Goal: Transaction & Acquisition: Purchase product/service

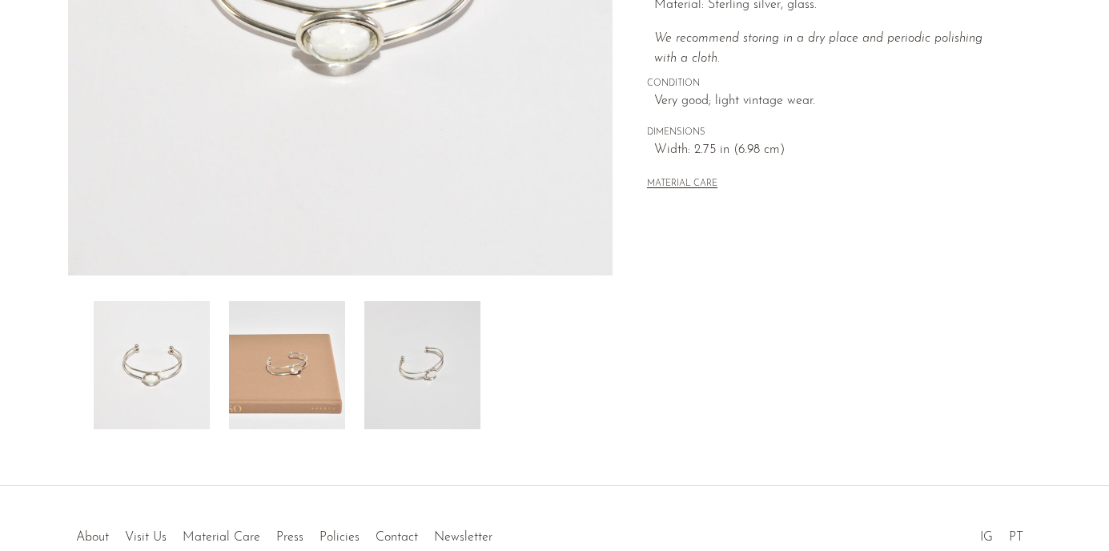
scroll to position [418, 0]
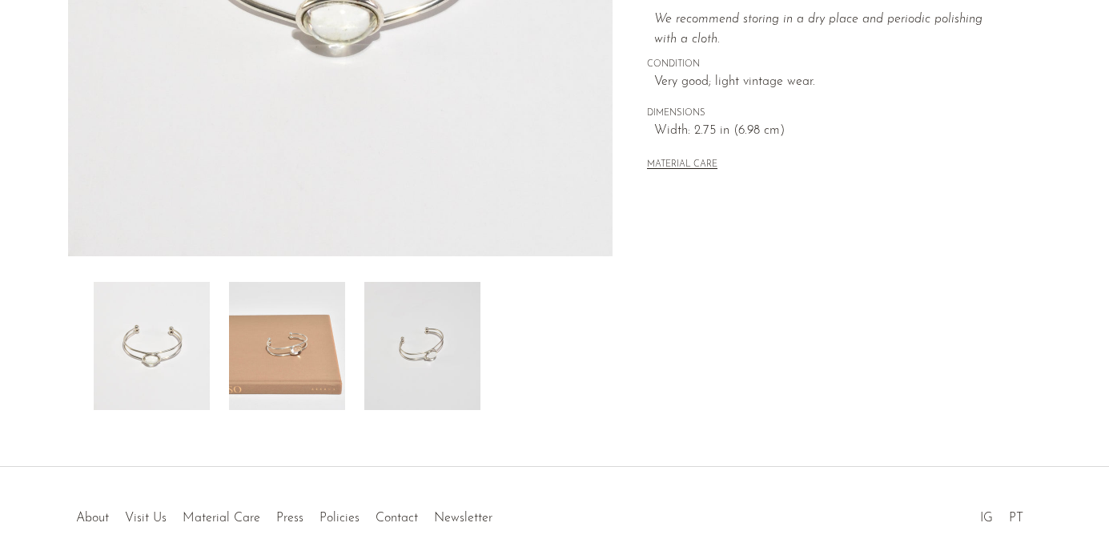
click at [427, 353] on img at bounding box center [422, 346] width 116 height 128
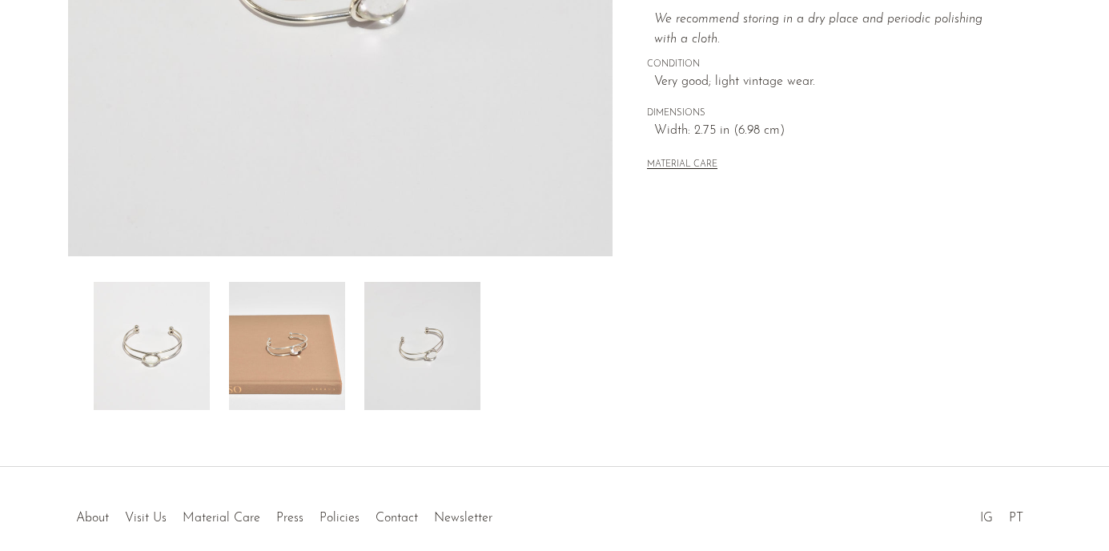
click at [307, 359] on img at bounding box center [287, 346] width 116 height 128
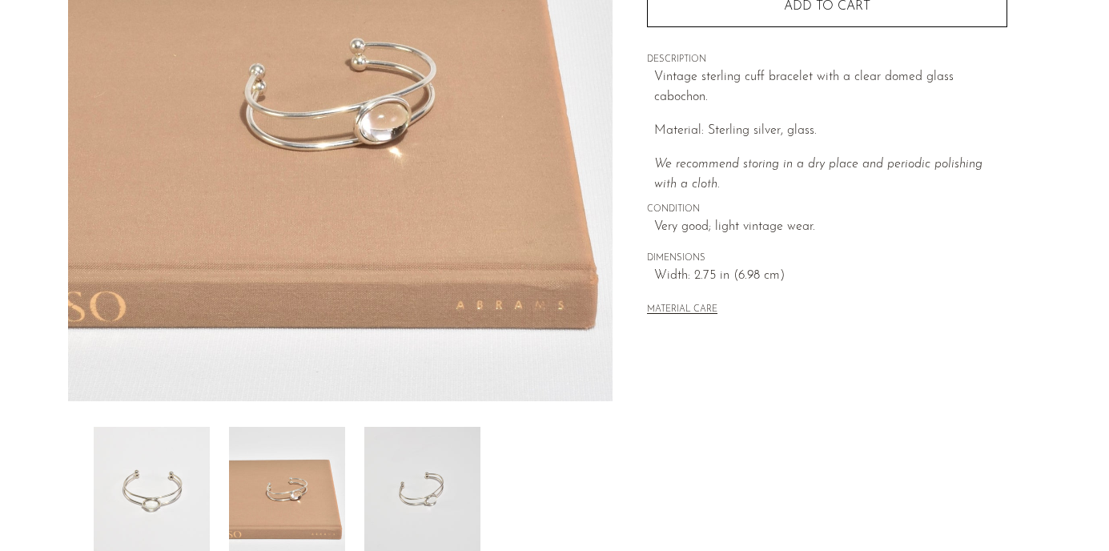
scroll to position [354, 0]
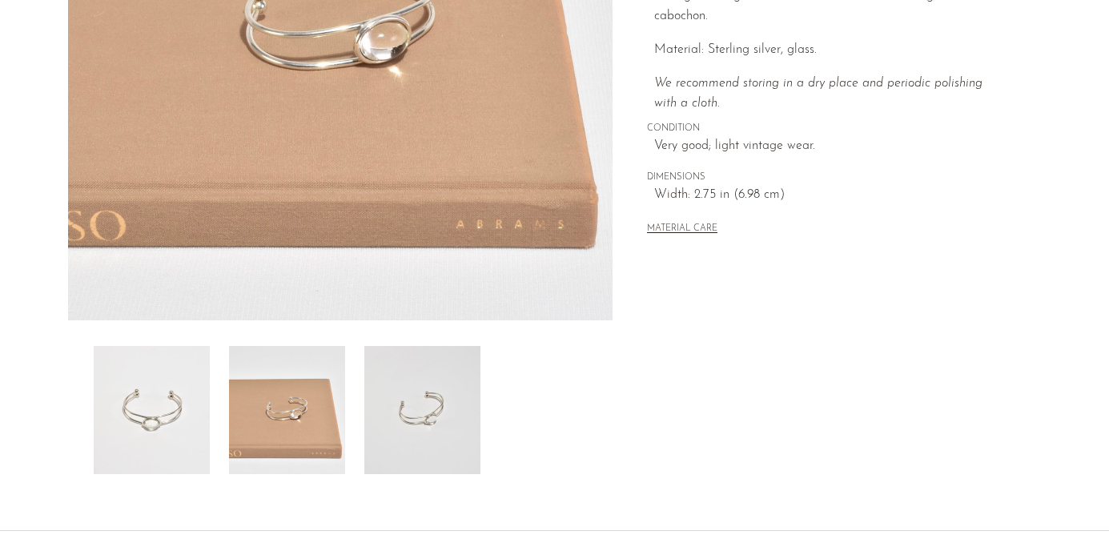
click at [447, 424] on img at bounding box center [422, 410] width 116 height 128
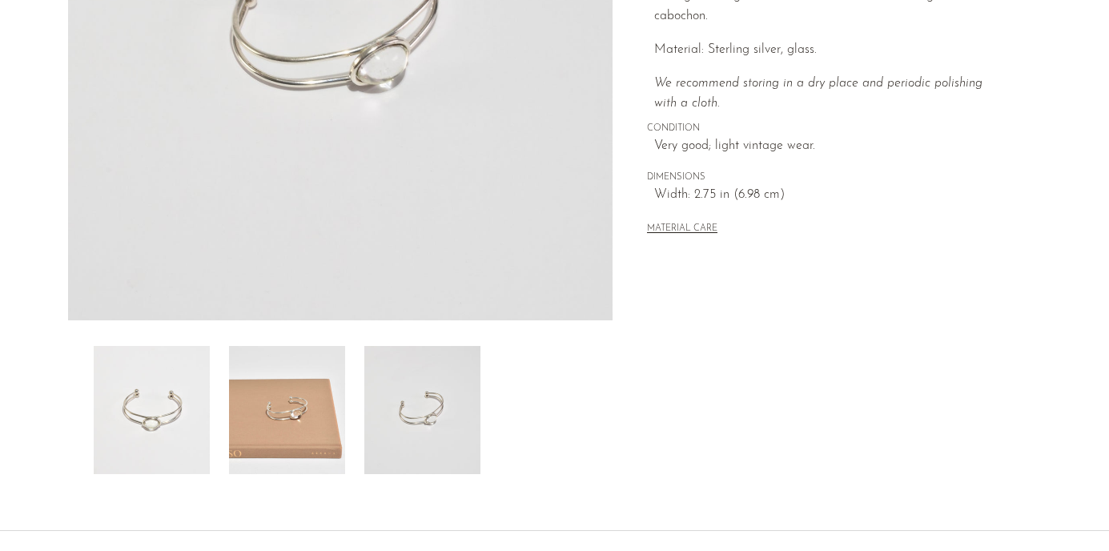
click at [158, 408] on img at bounding box center [152, 410] width 116 height 128
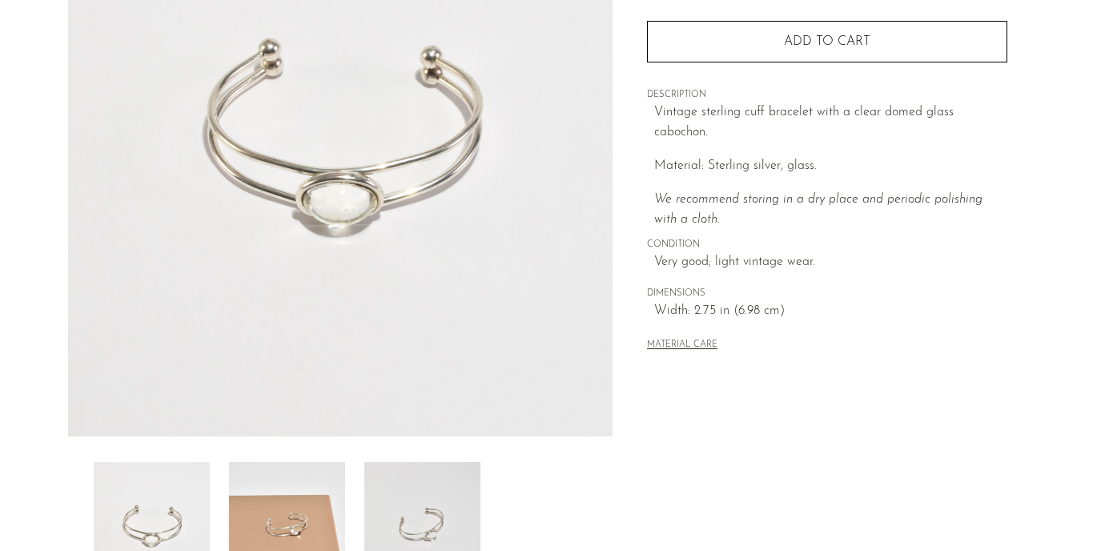
scroll to position [244, 0]
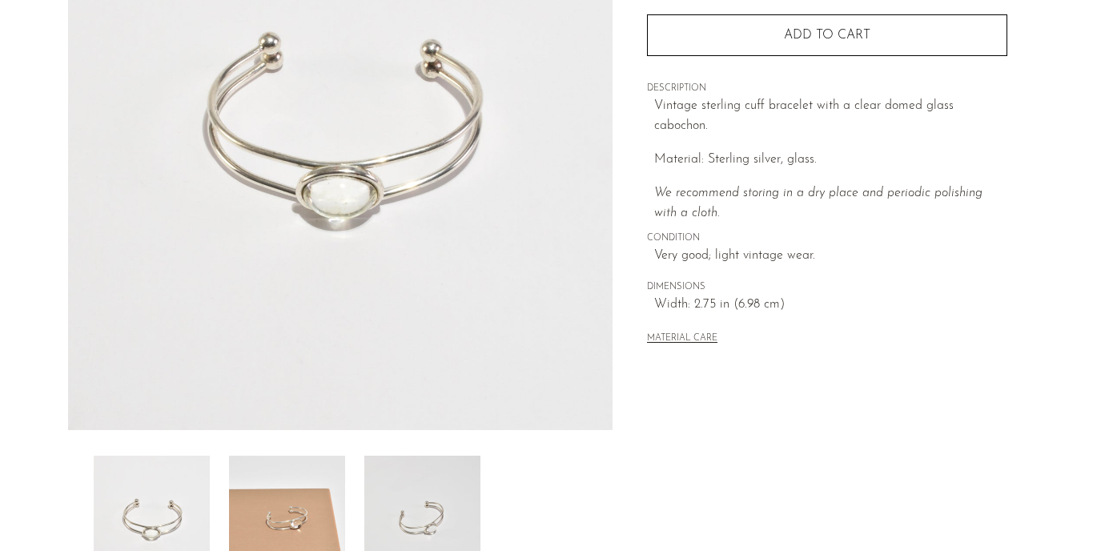
click at [447, 471] on img at bounding box center [422, 519] width 116 height 128
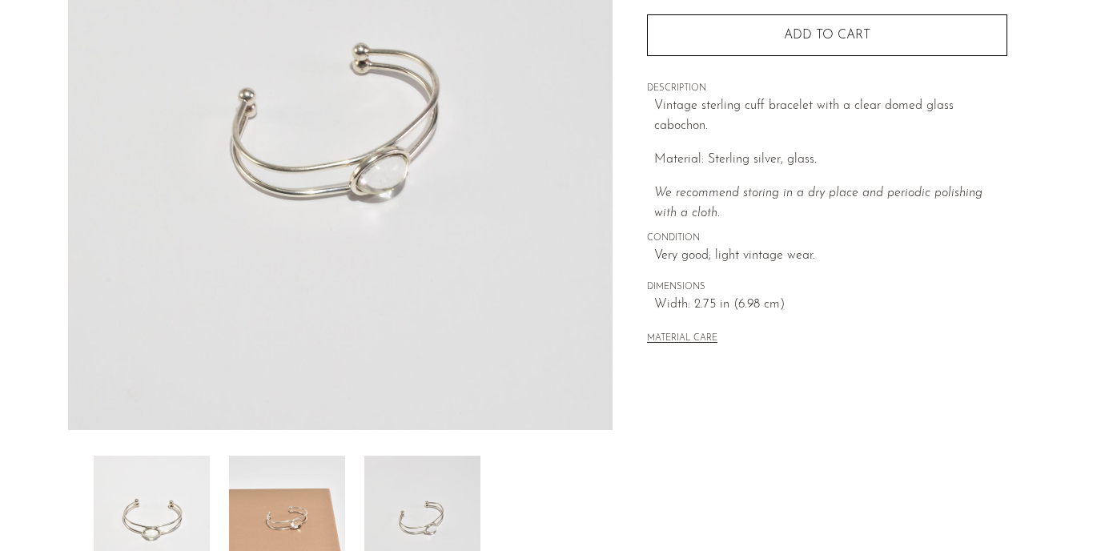
click at [266, 507] on img at bounding box center [287, 519] width 116 height 128
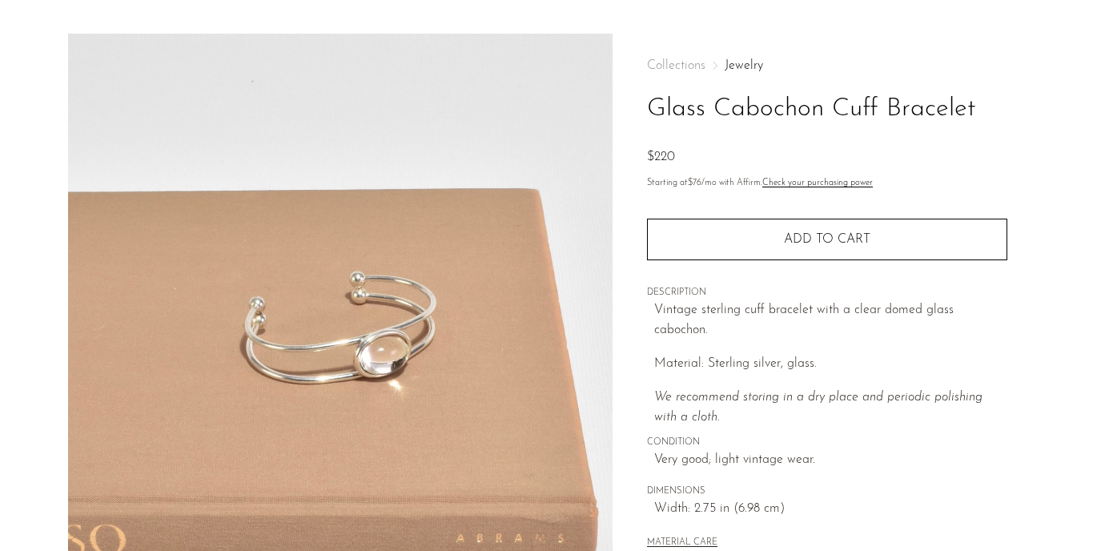
scroll to position [0, 0]
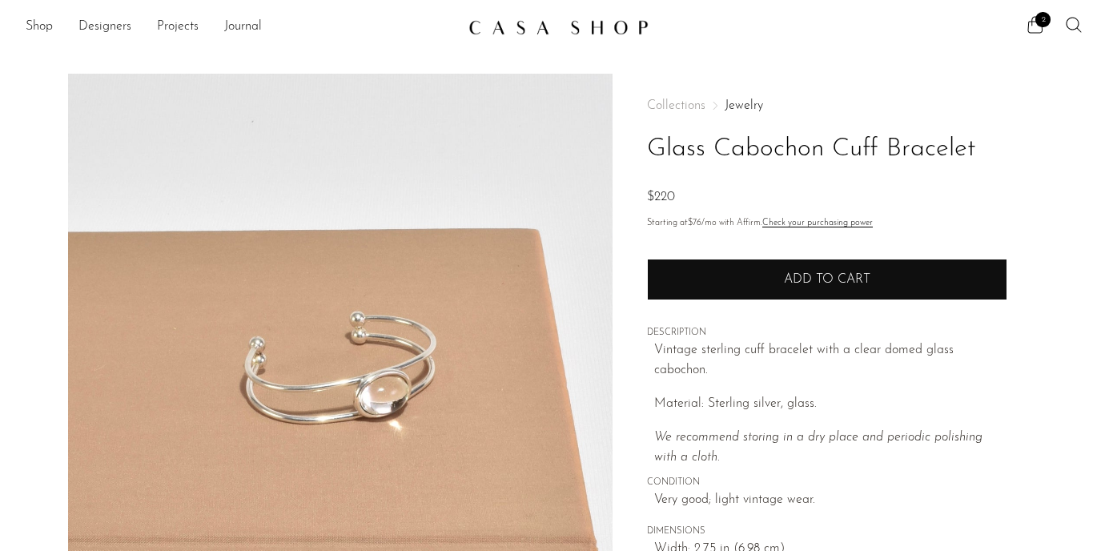
click at [776, 287] on button "Add to cart" at bounding box center [827, 280] width 360 height 42
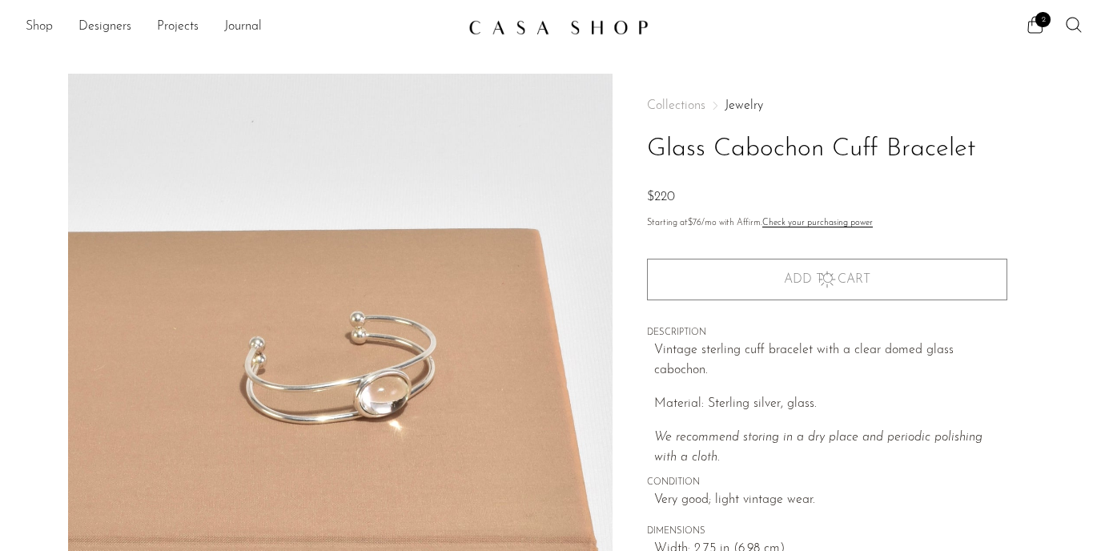
click at [43, 26] on link "Shop" at bounding box center [39, 27] width 27 height 21
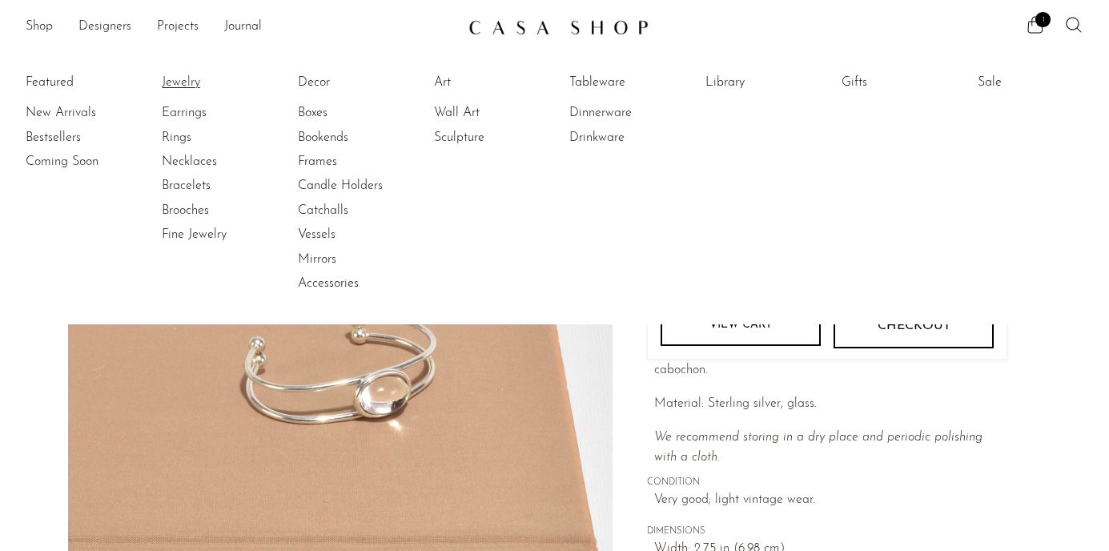
click at [190, 83] on link "Jewelry" at bounding box center [222, 83] width 120 height 18
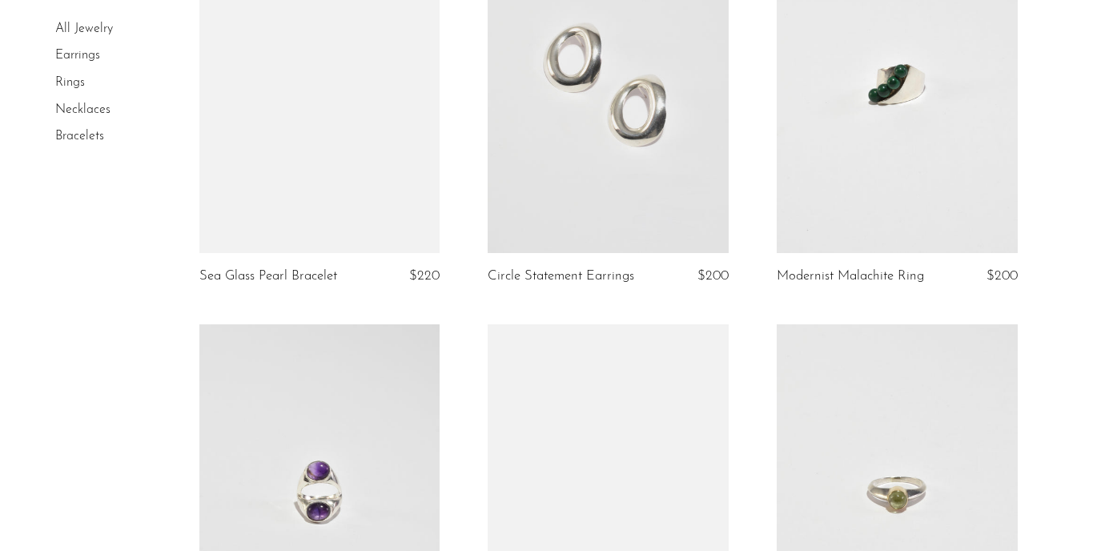
scroll to position [1895, 0]
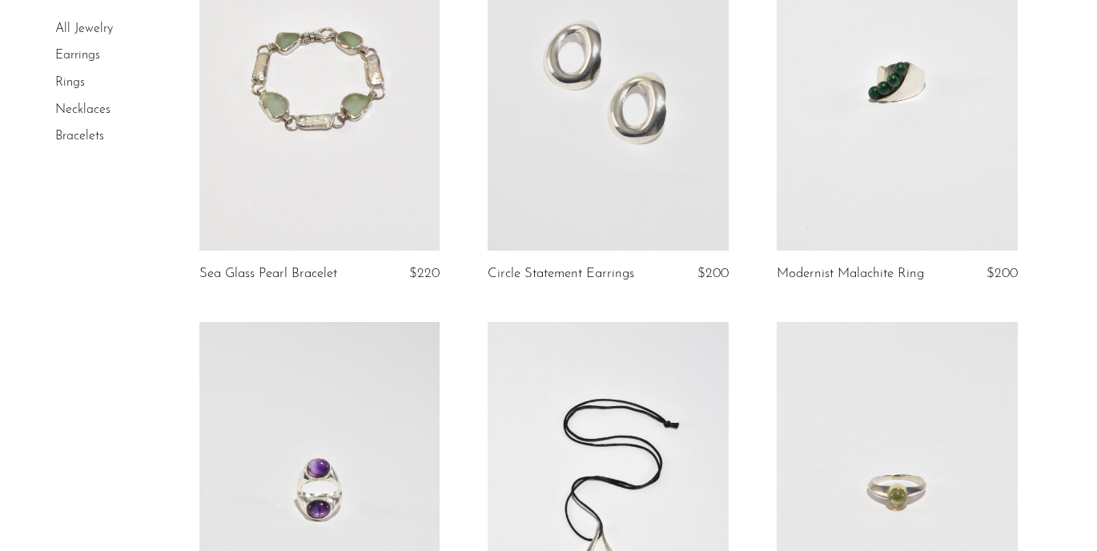
click at [326, 128] on link at bounding box center [319, 82] width 241 height 337
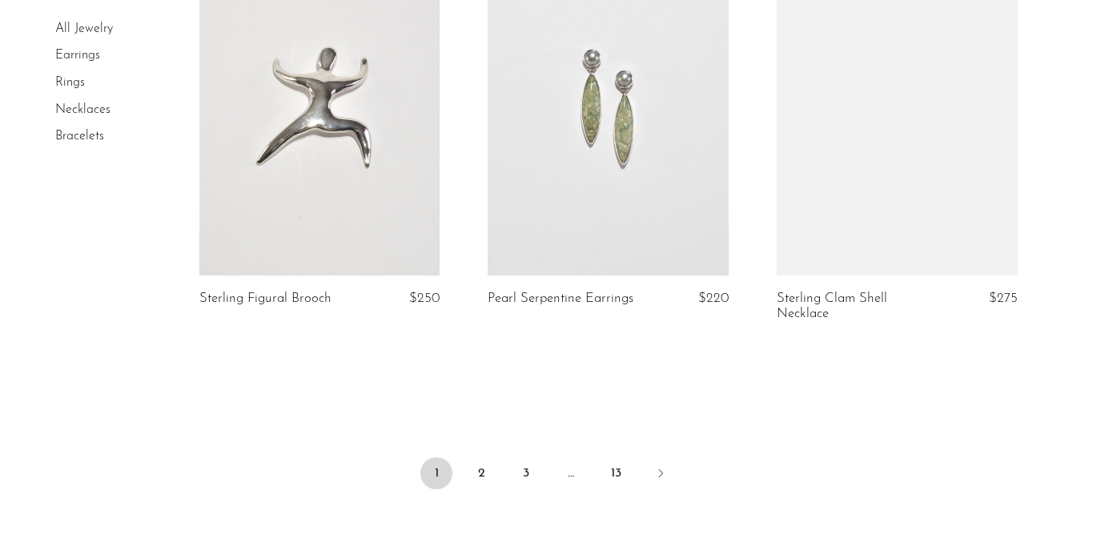
scroll to position [4822, 0]
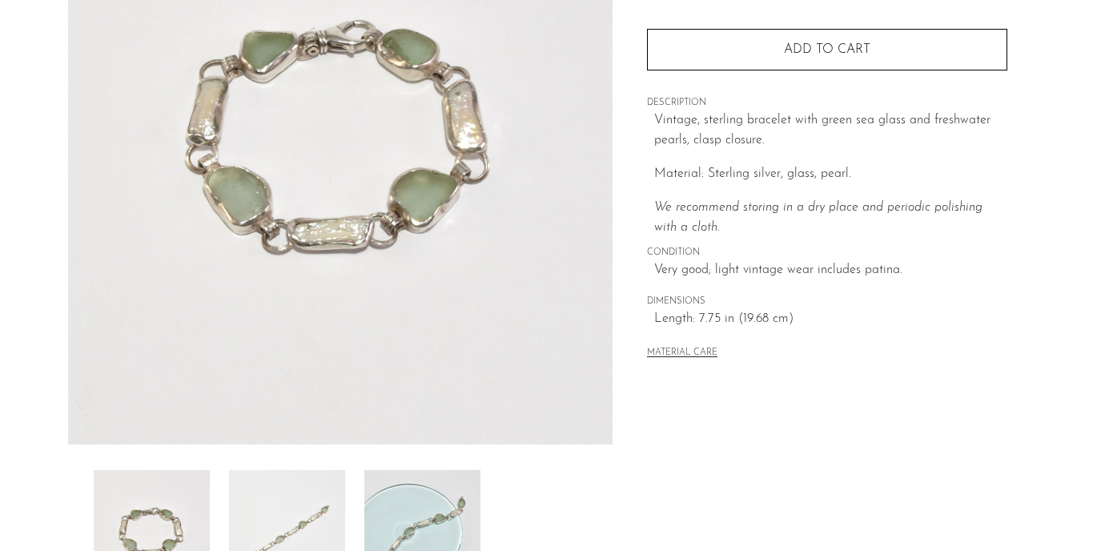
scroll to position [228, 0]
click at [418, 510] on img at bounding box center [422, 535] width 116 height 128
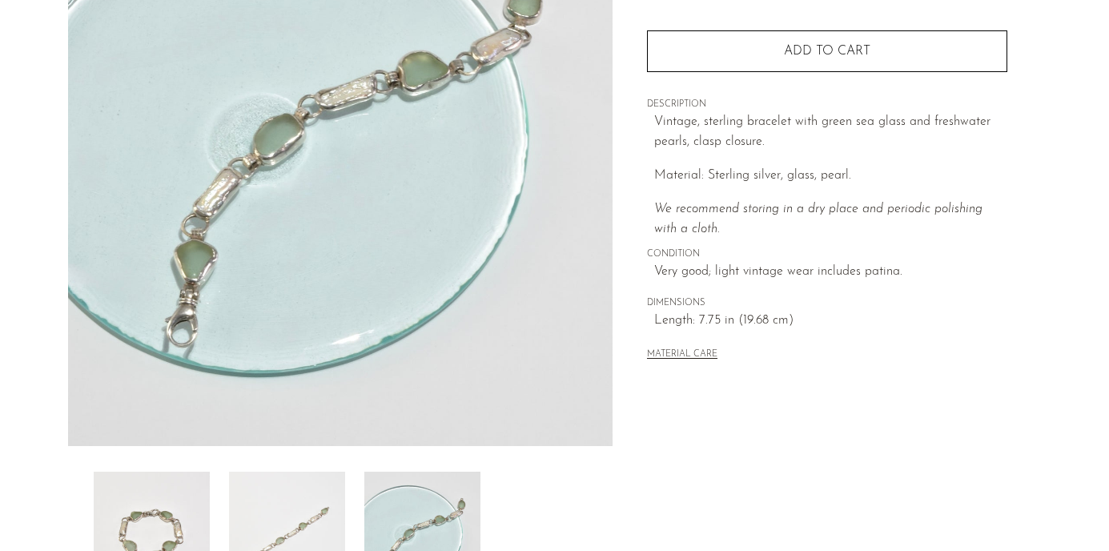
click at [329, 510] on img at bounding box center [287, 535] width 116 height 128
